Goal: Complete application form

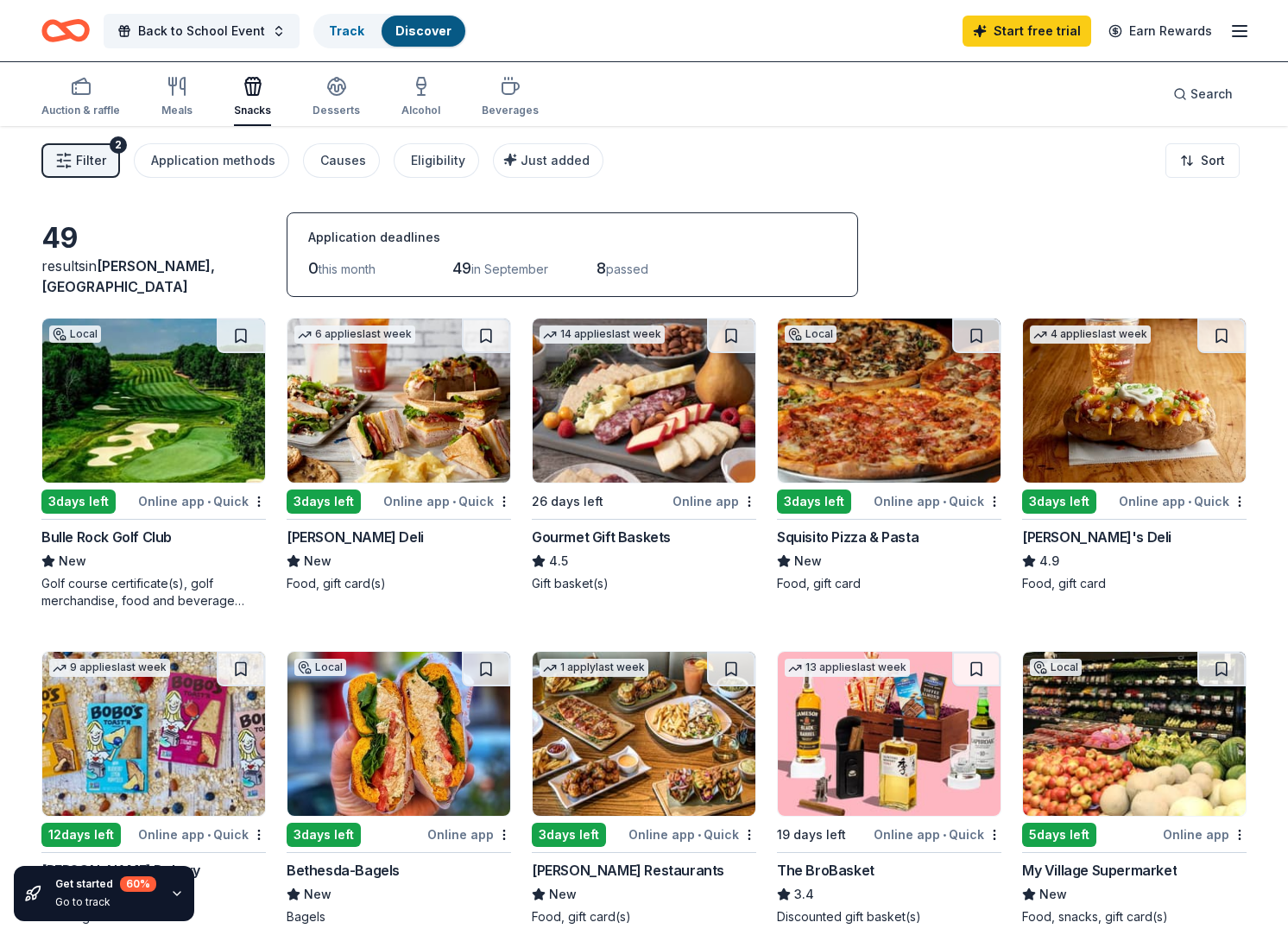
click at [632, 23] on div "Back to School Event Track Discover Start free trial Earn Rewards" at bounding box center [644, 30] width 1205 height 40
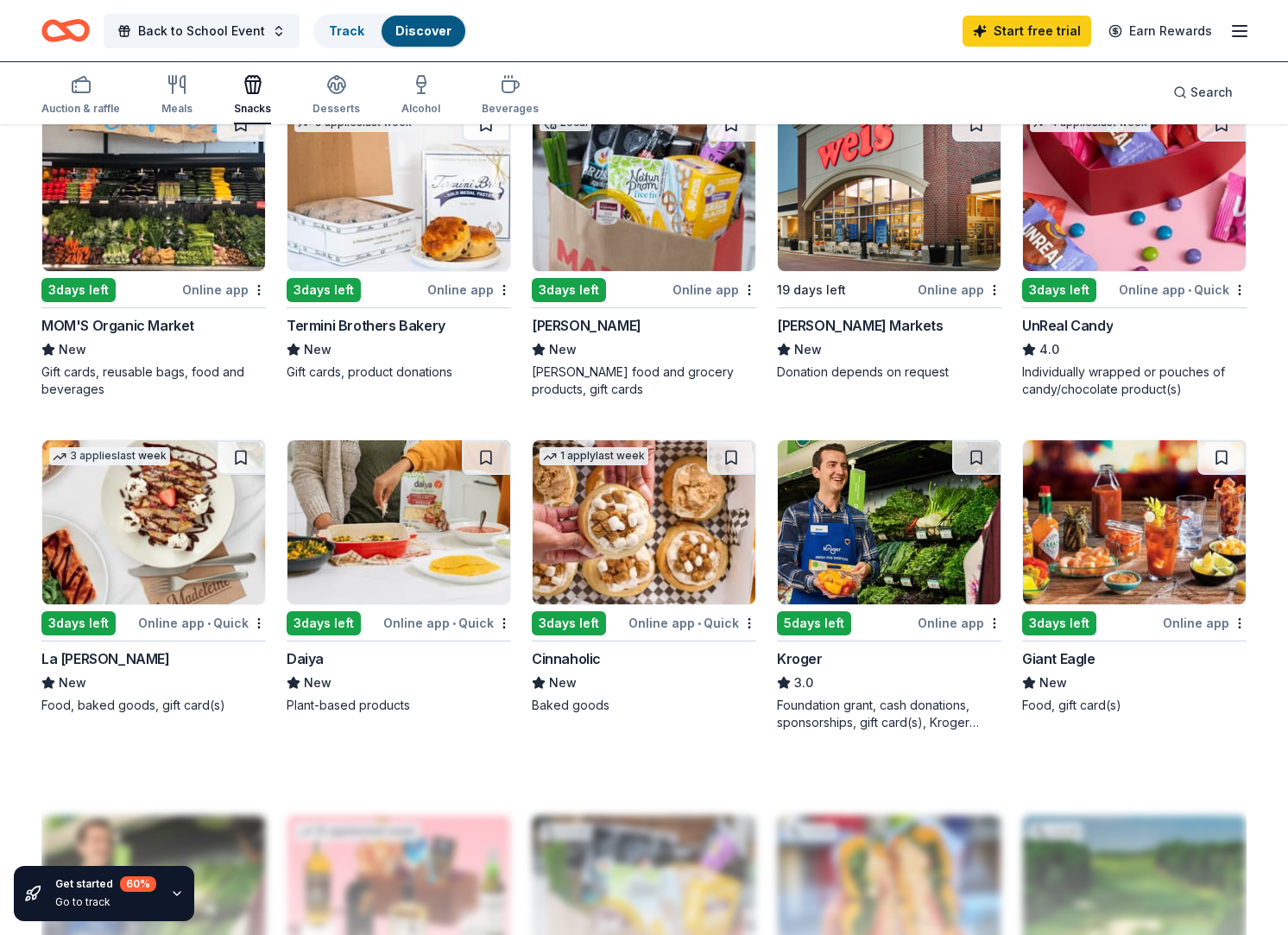
scroll to position [863, 0]
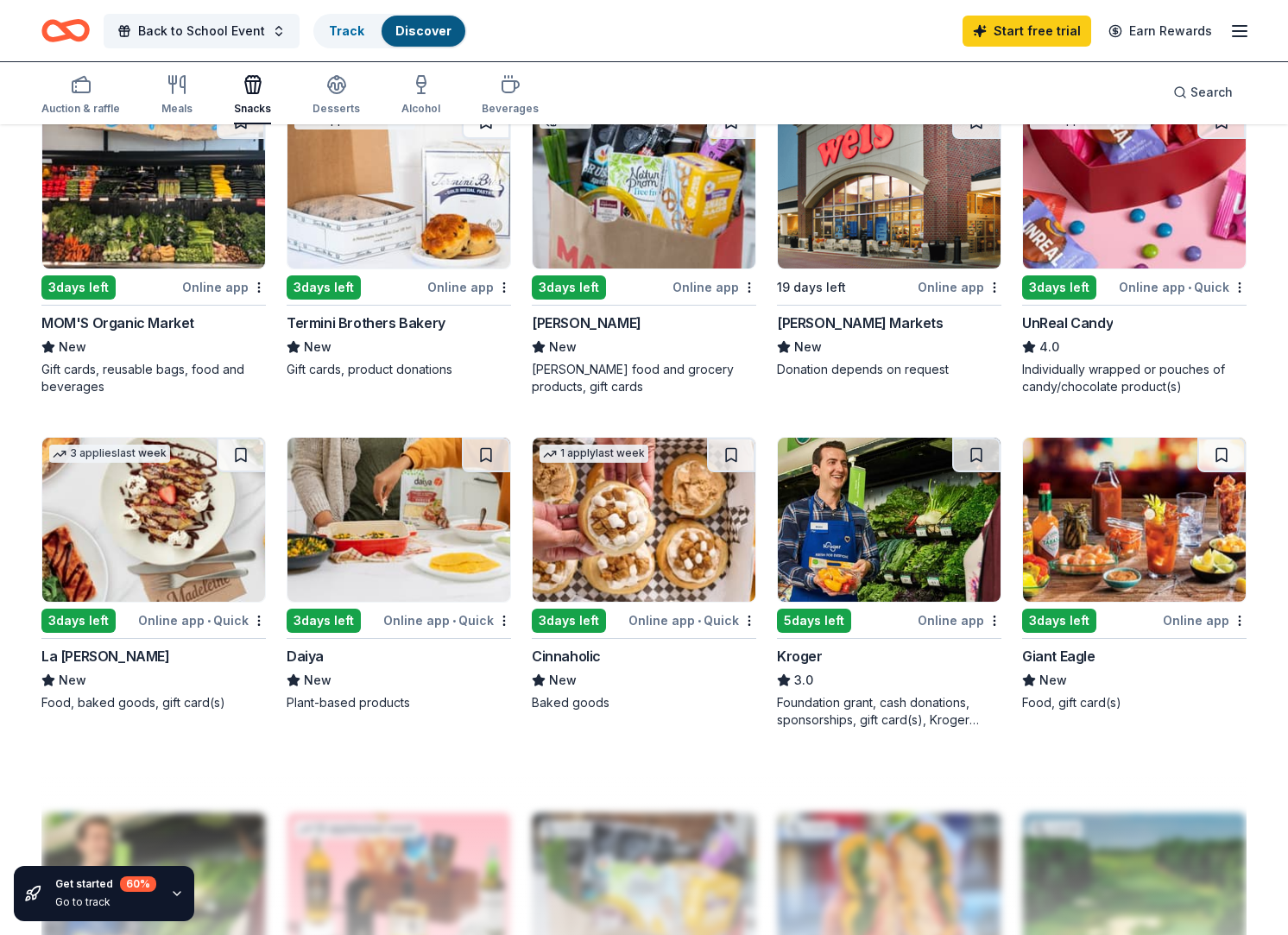
click at [1126, 538] on img at bounding box center [1134, 520] width 223 height 164
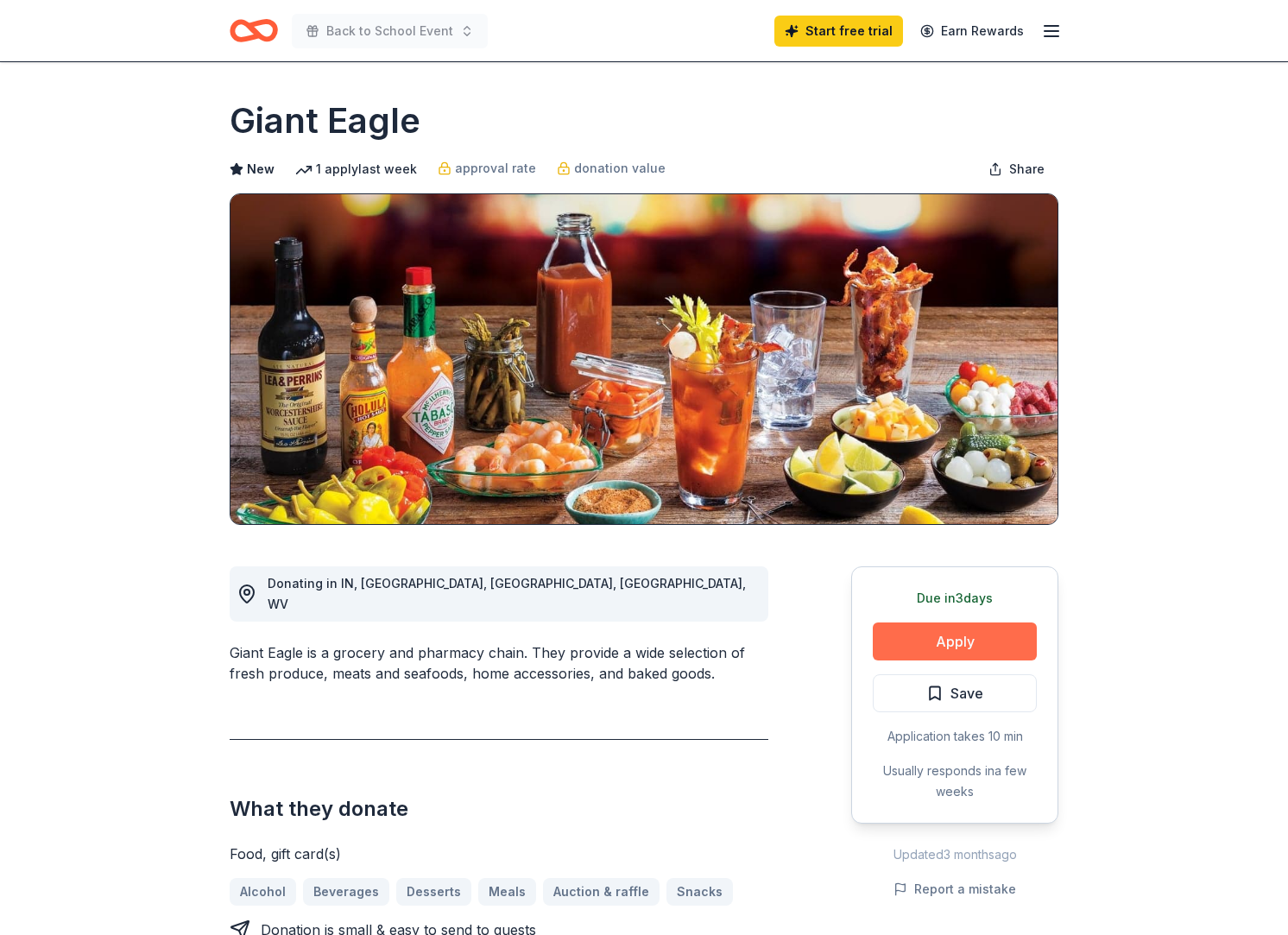
click at [947, 641] on button "Apply" at bounding box center [955, 641] width 165 height 38
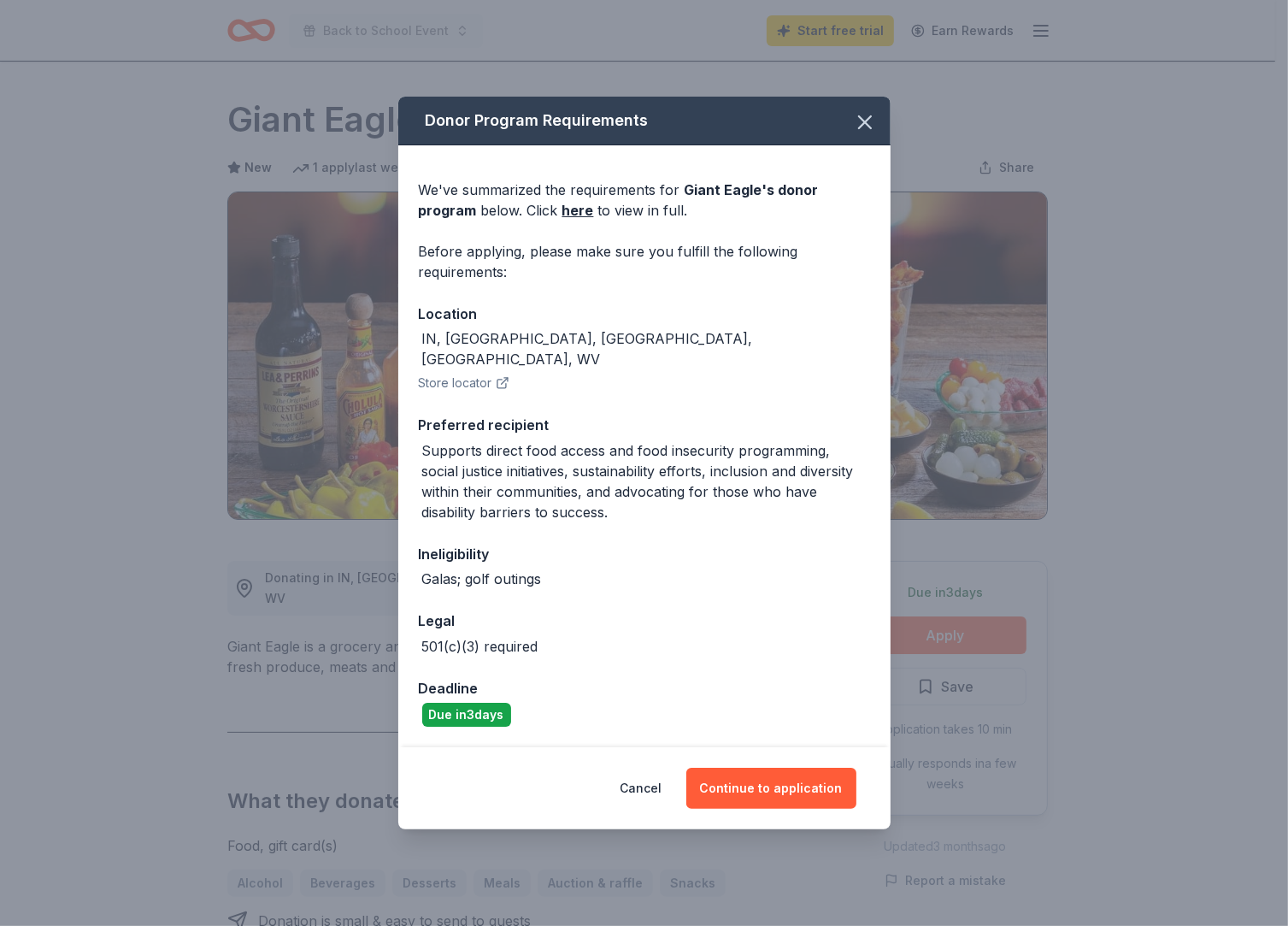
click at [937, 635] on div "Donor Program Requirements We've summarized the requirements for Giant Eagle 's…" at bounding box center [644, 463] width 1288 height 926
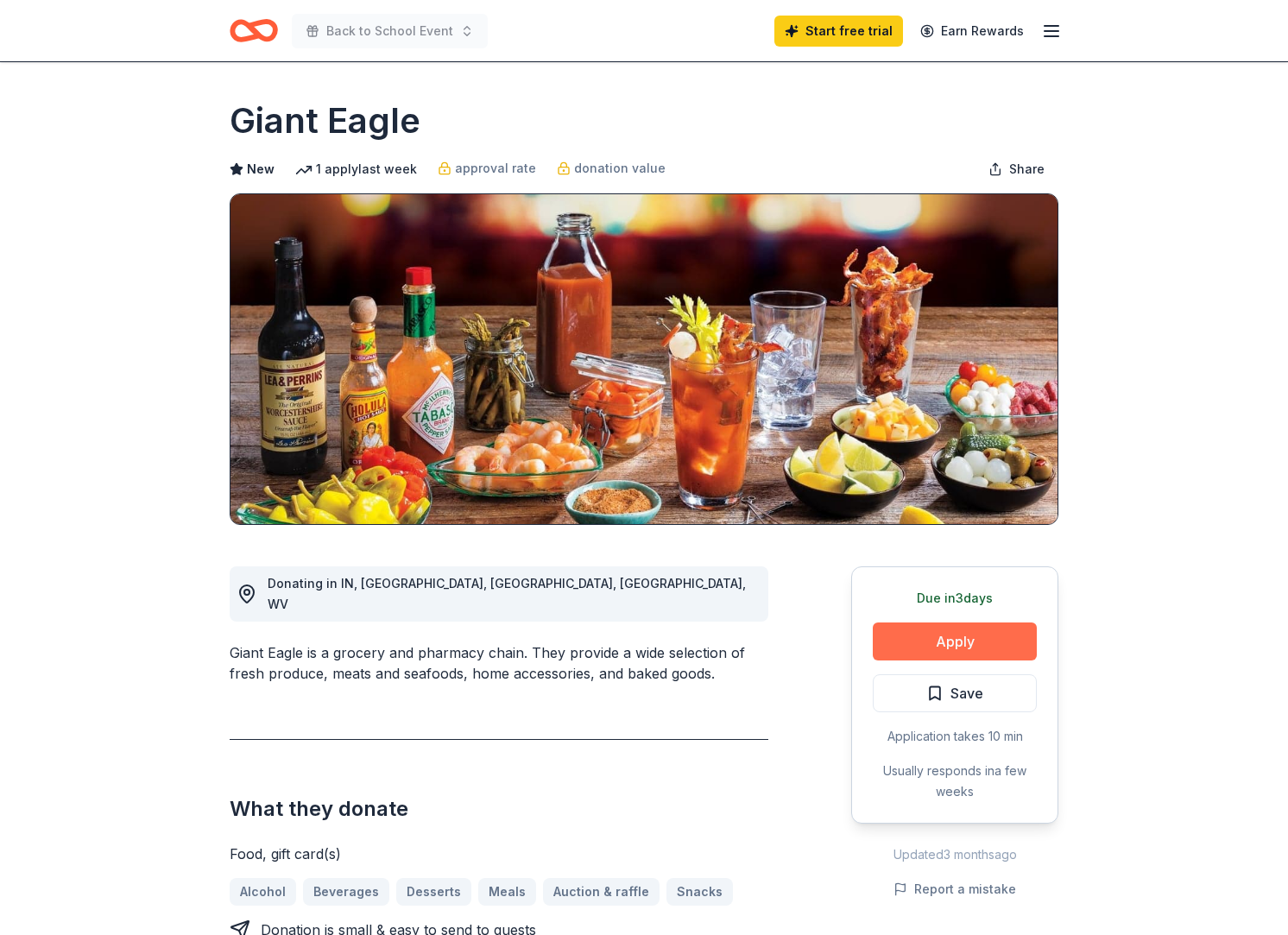
click at [949, 640] on button "Apply" at bounding box center [955, 641] width 165 height 38
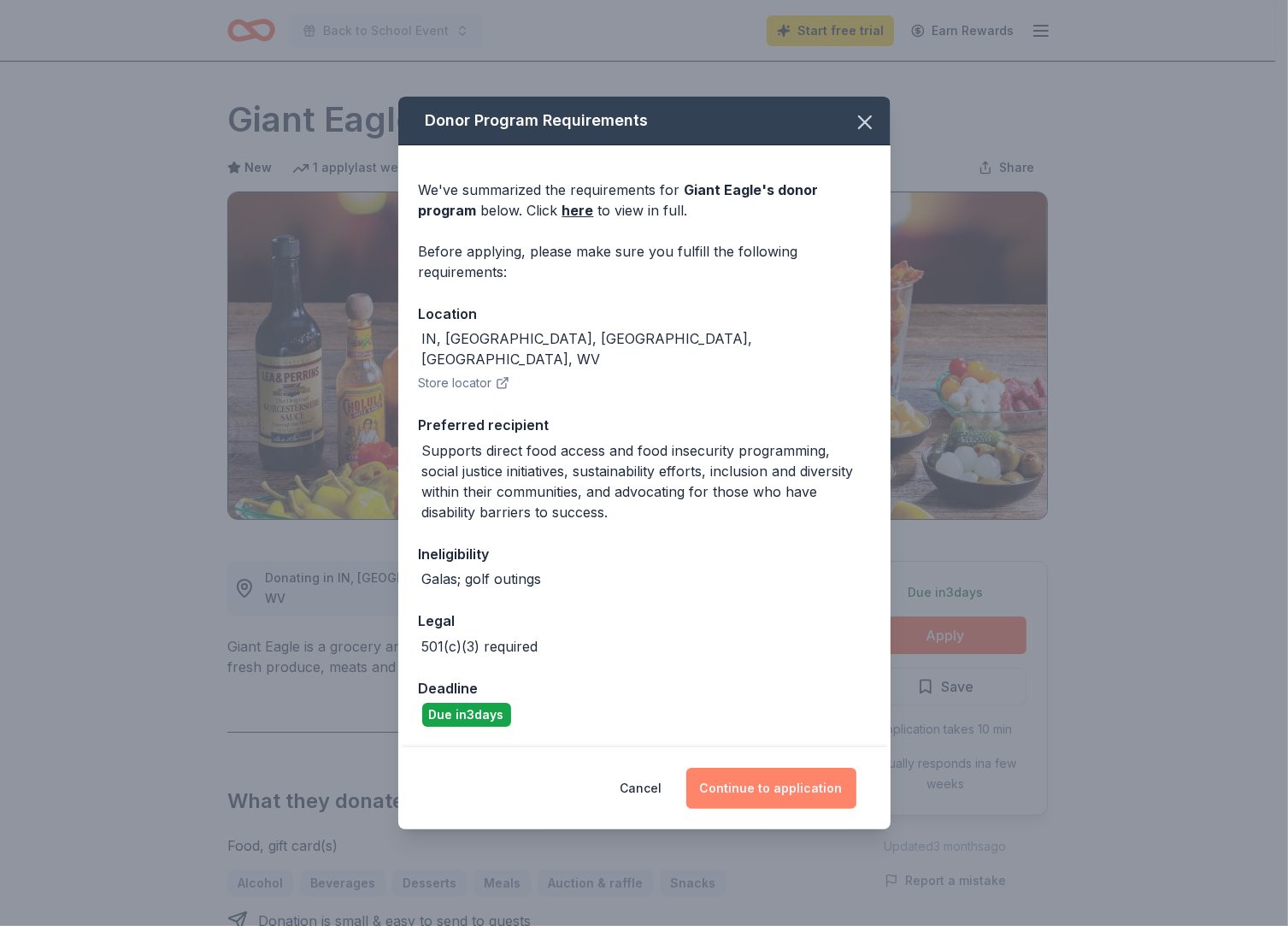
click at [758, 775] on button "Continue to application" at bounding box center [771, 788] width 170 height 41
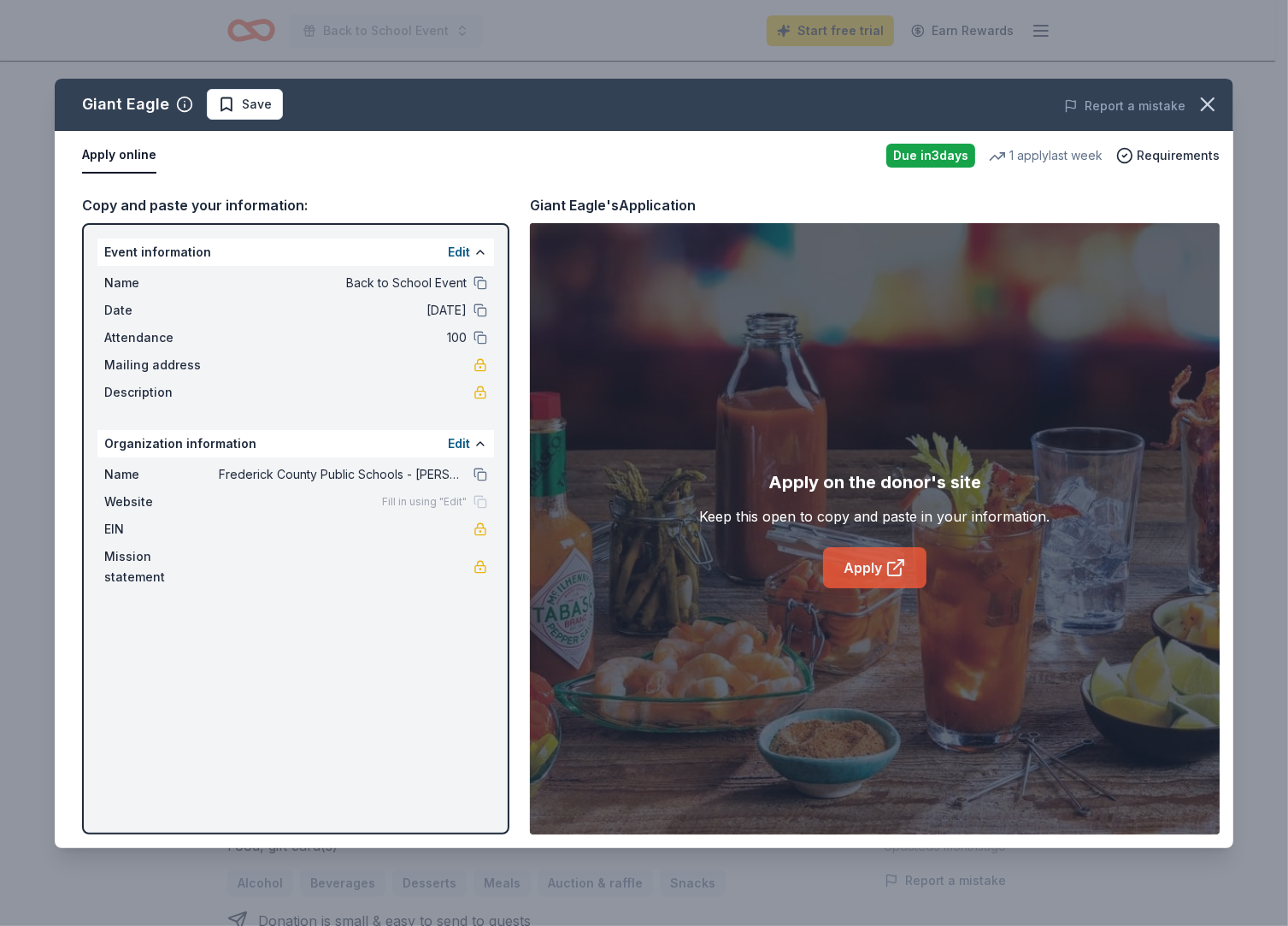
click at [865, 566] on link "Apply" at bounding box center [874, 568] width 103 height 41
